Goal: Communication & Community: Answer question/provide support

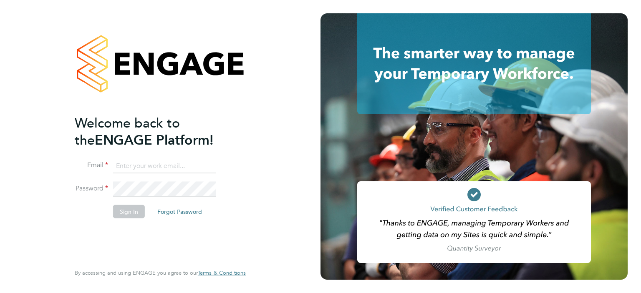
click at [185, 160] on input at bounding box center [164, 166] width 103 height 15
type input "robyn.johnston@morganhunt.com"
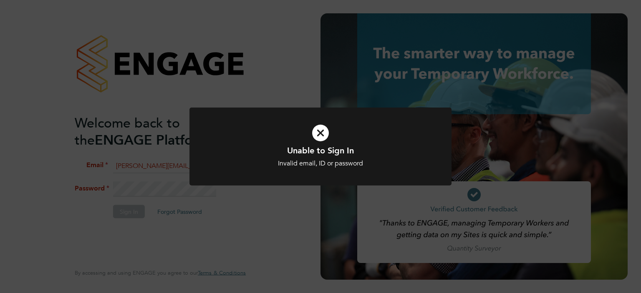
click at [325, 131] on icon at bounding box center [320, 133] width 217 height 33
click at [312, 139] on icon at bounding box center [320, 133] width 217 height 33
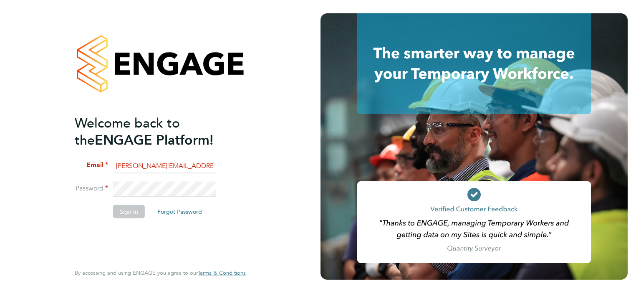
click at [177, 196] on li "Password" at bounding box center [156, 193] width 163 height 23
click at [5, 168] on div "Welcome back to the ENGAGE Platform! Email robyn.johnston@morganhunt.com Passwo…" at bounding box center [160, 146] width 320 height 293
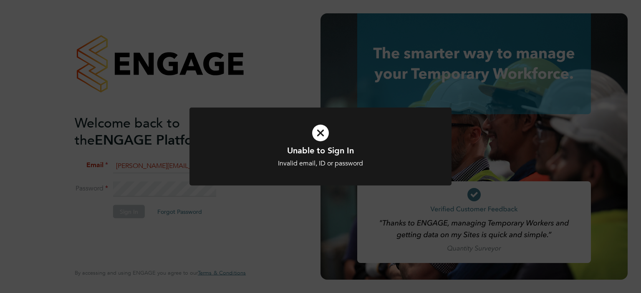
click at [302, 139] on icon at bounding box center [320, 133] width 217 height 33
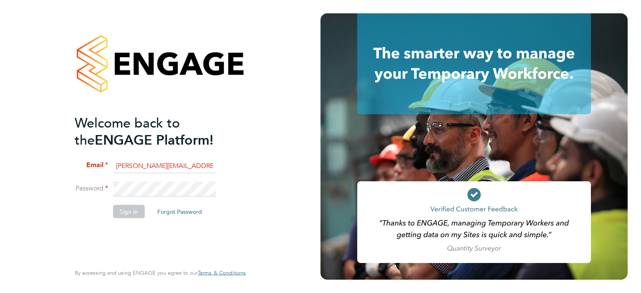
click at [28, 181] on div "Welcome back to the ENGAGE Platform! Email robyn.johnston@morganhunt.com Passwo…" at bounding box center [160, 146] width 320 height 293
drag, startPoint x: 196, startPoint y: 219, endPoint x: 190, endPoint y: 208, distance: 12.1
click at [195, 219] on li "Sign In Forgot Password" at bounding box center [156, 216] width 163 height 22
click at [190, 206] on button "Forgot Password" at bounding box center [180, 211] width 58 height 13
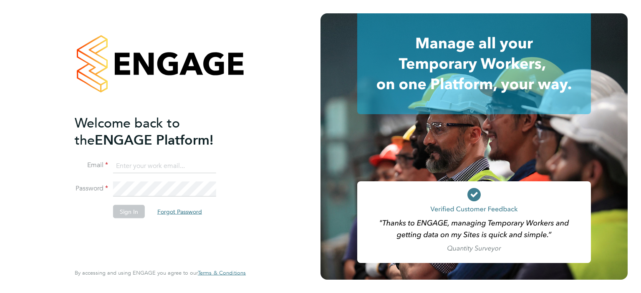
click at [182, 213] on button "Forgot Password" at bounding box center [180, 211] width 58 height 13
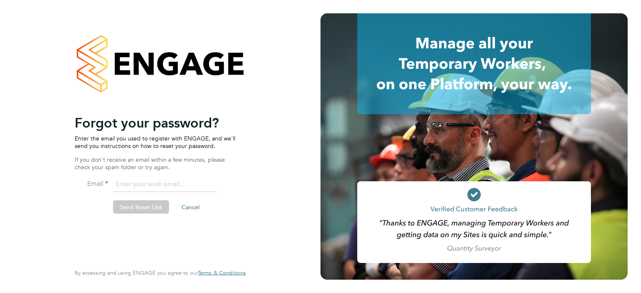
click at [160, 187] on input "email" at bounding box center [164, 184] width 103 height 15
type input "[PERSON_NAME][EMAIL_ADDRESS][PERSON_NAME][DOMAIN_NAME]"
click at [153, 211] on button "Send Reset Link" at bounding box center [141, 207] width 56 height 13
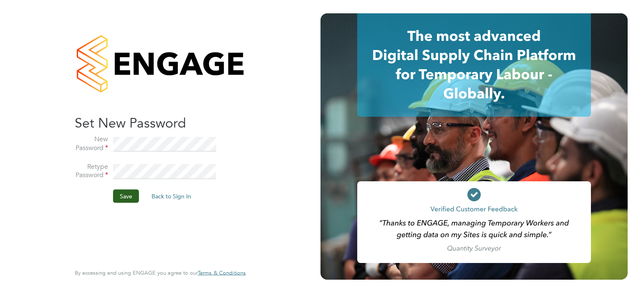
click at [111, 200] on li "Save Back to Sign In" at bounding box center [156, 201] width 163 height 22
click at [134, 194] on button "Save" at bounding box center [126, 196] width 26 height 13
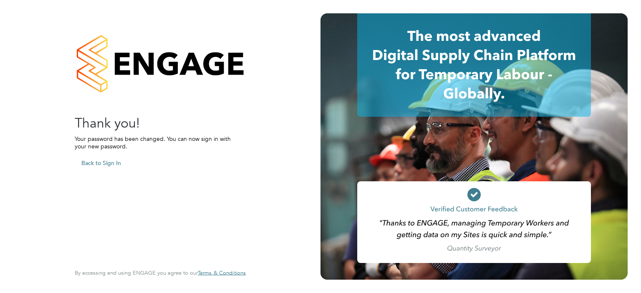
click at [164, 181] on div "Sorry! The link you followed has expired. I want to reset my password Back to S…" at bounding box center [156, 188] width 163 height 148
click at [98, 165] on button "Back to Sign In" at bounding box center [101, 162] width 53 height 13
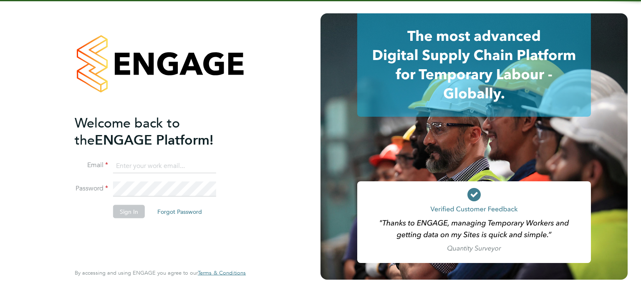
click at [162, 164] on input at bounding box center [164, 166] width 103 height 15
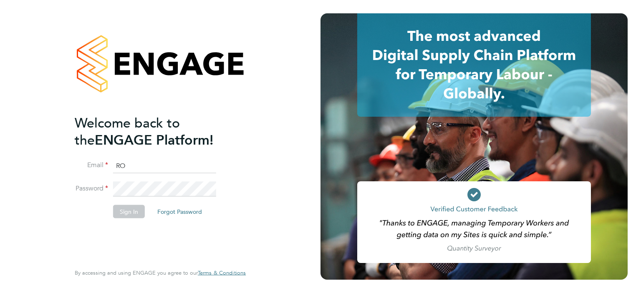
type input "[PERSON_NAME][EMAIL_ADDRESS][PERSON_NAME][DOMAIN_NAME]"
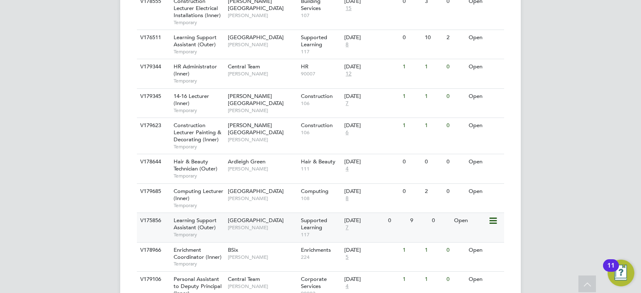
scroll to position [542, 0]
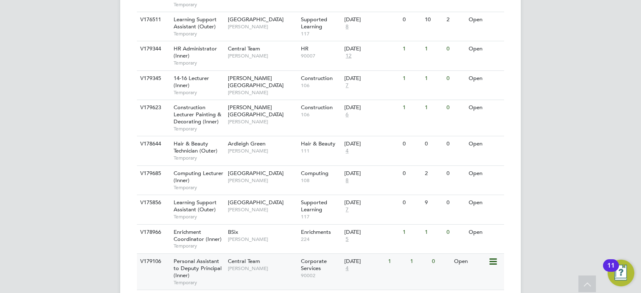
click at [197, 262] on span "Personal Assistant to Deputy Principal (Inner)" at bounding box center [198, 268] width 48 height 21
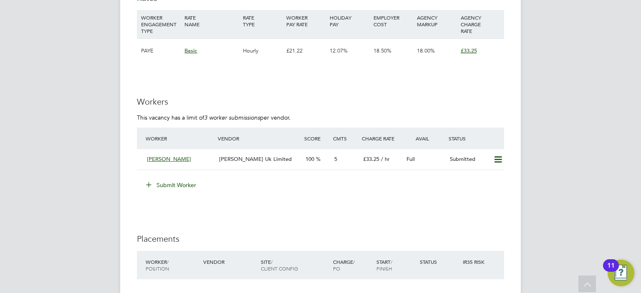
scroll to position [1001, 0]
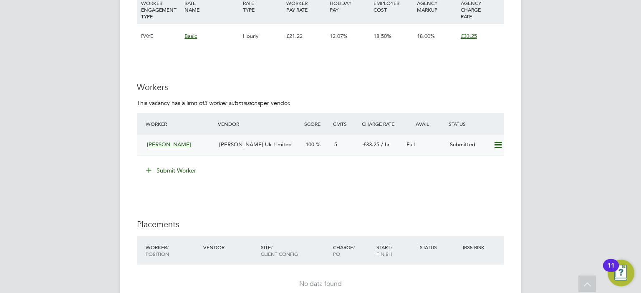
click at [174, 141] on span "[PERSON_NAME]" at bounding box center [169, 144] width 44 height 7
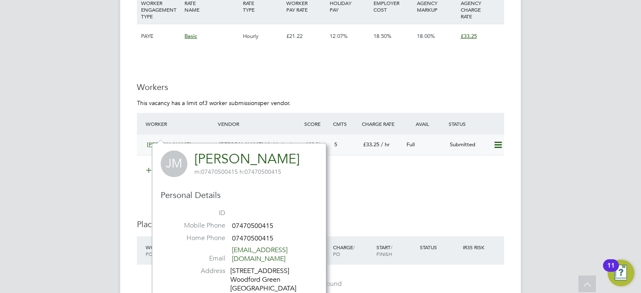
click at [254, 141] on span "[PERSON_NAME] Uk Limited" at bounding box center [255, 144] width 73 height 7
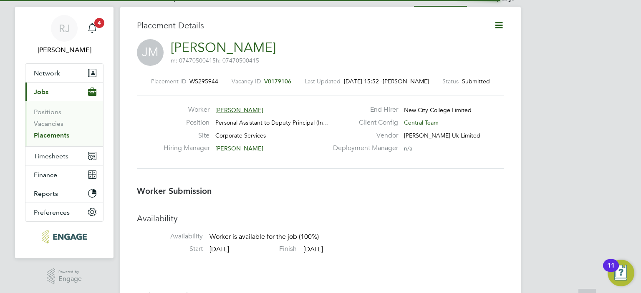
scroll to position [8, 137]
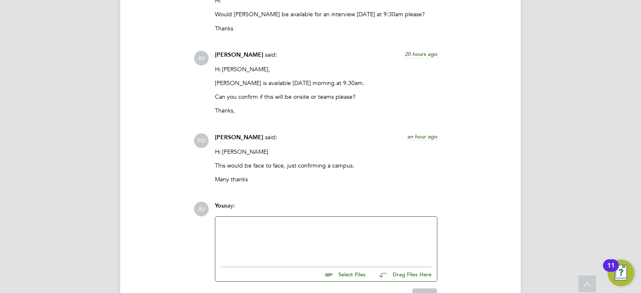
click at [297, 230] on div at bounding box center [325, 240] width 211 height 36
click at [304, 225] on div "Hi [PERSON_NAME]" at bounding box center [325, 240] width 211 height 36
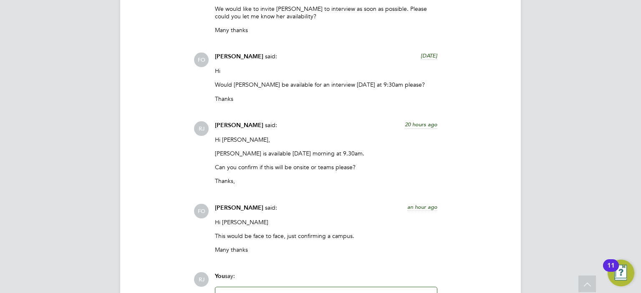
scroll to position [934, 0]
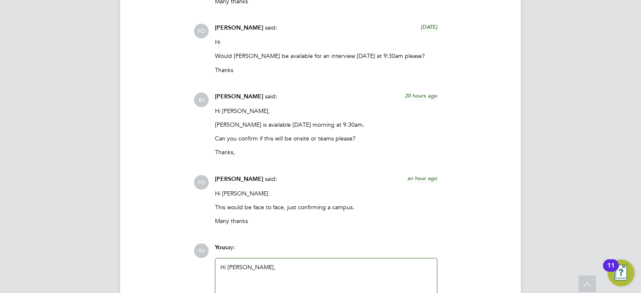
click at [313, 271] on div "Hi [PERSON_NAME]," at bounding box center [325, 282] width 211 height 36
drag, startPoint x: 228, startPoint y: 266, endPoint x: 154, endPoint y: 260, distance: 74.1
click at [155, 265] on div "COMMUNICATIONS Operational Communications (5) Use the following section to shar…" at bounding box center [320, 94] width 367 height 499
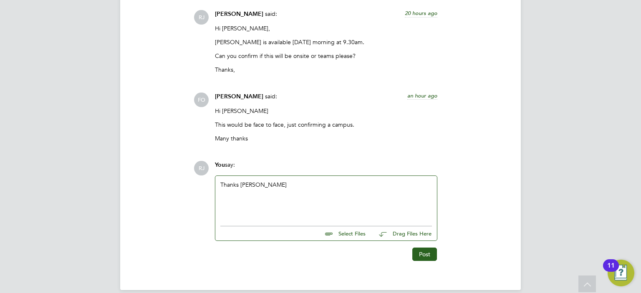
scroll to position [1018, 0]
click at [417, 252] on button "Post" at bounding box center [424, 253] width 25 height 13
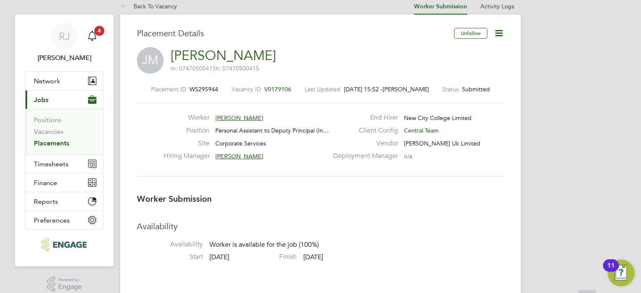
scroll to position [0, 0]
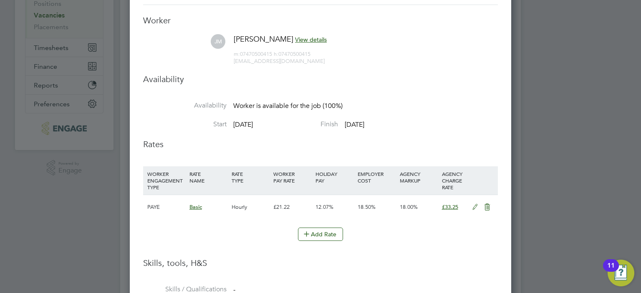
scroll to position [92, 0]
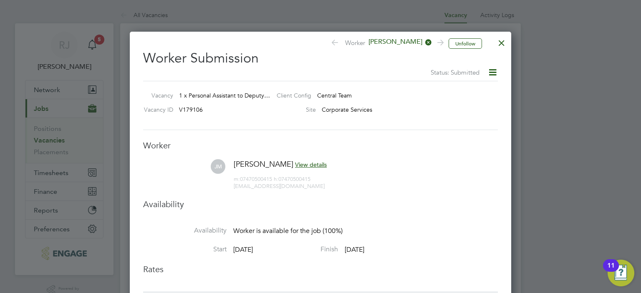
click at [497, 46] on div at bounding box center [501, 40] width 15 height 15
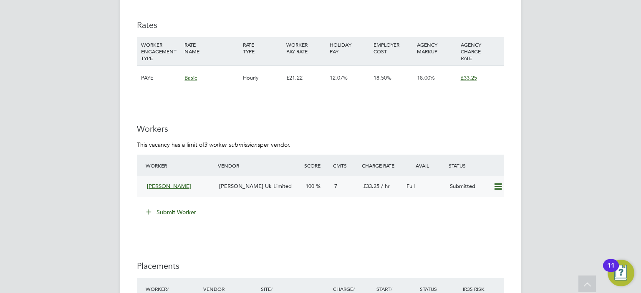
click at [247, 183] on span "[PERSON_NAME] Uk Limited" at bounding box center [255, 186] width 73 height 7
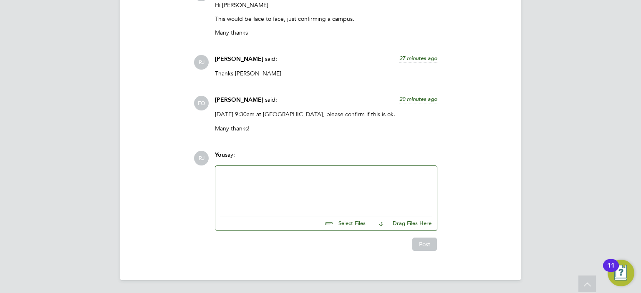
click at [340, 194] on div at bounding box center [325, 189] width 211 height 36
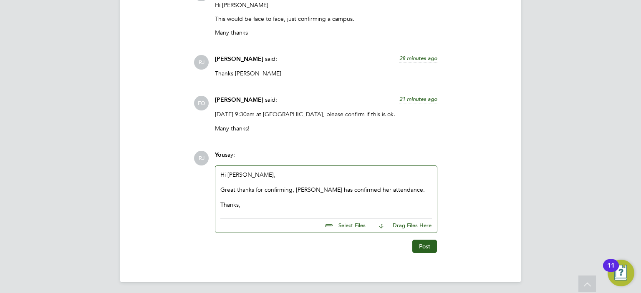
click at [277, 181] on div "Hi [PERSON_NAME], Great thanks for confirming, [PERSON_NAME] has confirmed her …" at bounding box center [325, 190] width 211 height 38
click at [277, 189] on div "Great thanks for confirming, [PERSON_NAME] has confirmed her attendance." at bounding box center [325, 190] width 211 height 8
click at [335, 196] on div at bounding box center [325, 198] width 211 height 8
click at [293, 190] on div "Great thanks for confirming, [PERSON_NAME] has confirmed her attendance." at bounding box center [325, 190] width 211 height 8
click at [428, 243] on button "Post" at bounding box center [424, 246] width 25 height 13
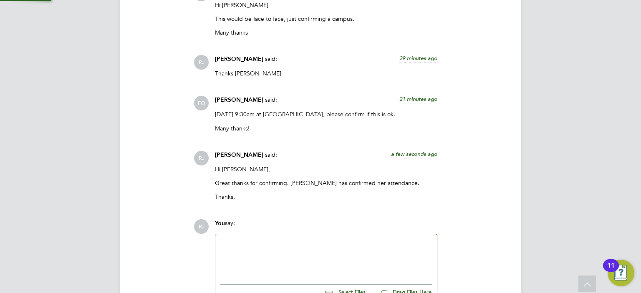
scroll to position [1192, 0]
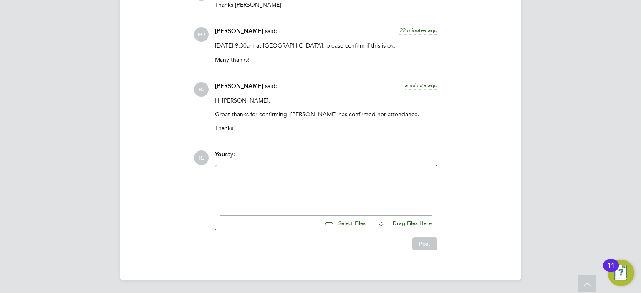
click at [322, 176] on div at bounding box center [325, 189] width 211 height 36
click at [367, 154] on div "You say:" at bounding box center [326, 158] width 222 height 15
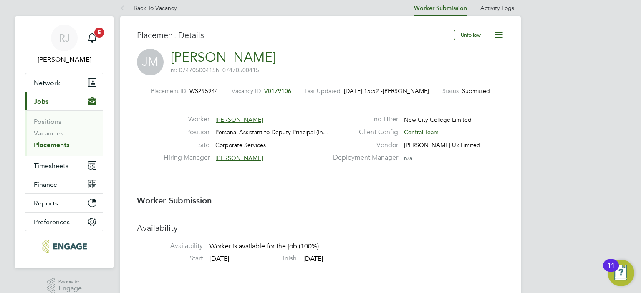
scroll to position [0, 0]
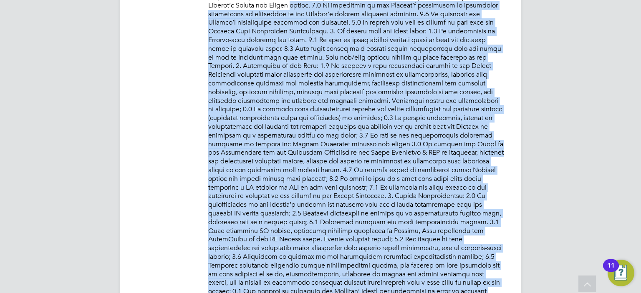
scroll to position [278, 0]
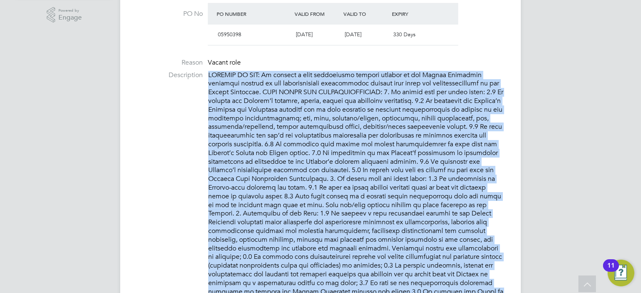
drag, startPoint x: 420, startPoint y: 242, endPoint x: 214, endPoint y: 69, distance: 268.3
copy ul "Loremipsumd SITAMET CO ADI: El seddoei t inci utlaboreetd magnaal enimadm ve qu…"
